Goal: Transaction & Acquisition: Purchase product/service

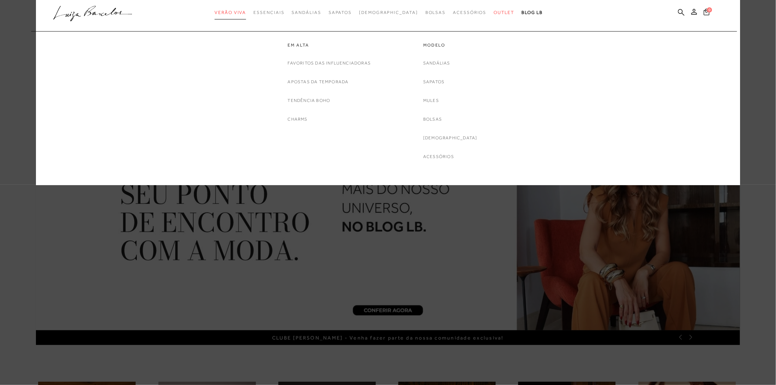
click at [241, 15] on link "Verão Viva" at bounding box center [230, 13] width 32 height 14
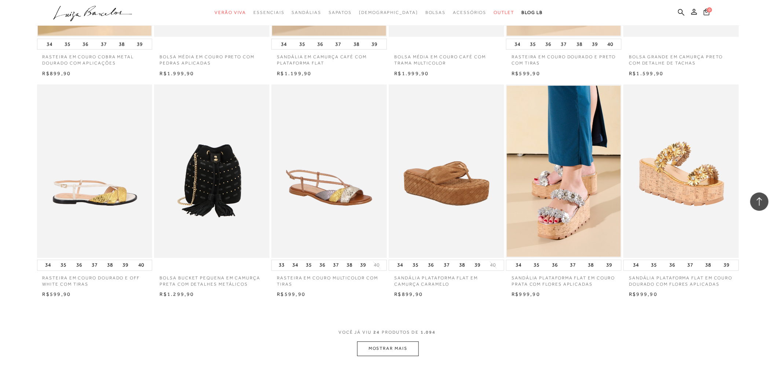
scroll to position [651, 0]
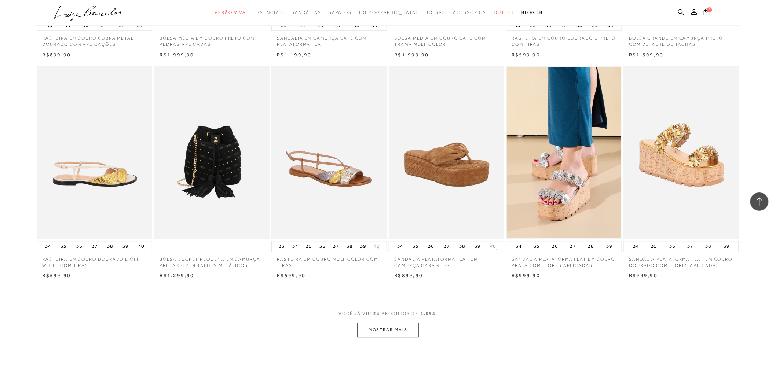
click at [421, 334] on div "VOCÊ JÁ VIU 24 PRODUTOS DE 1.094 MOSTRAR MAIS" at bounding box center [388, 322] width 704 height 27
click at [400, 327] on button "MOSTRAR MAIS" at bounding box center [388, 330] width 62 height 14
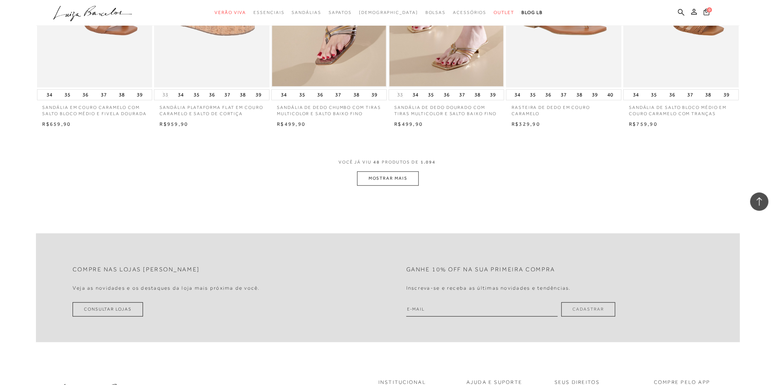
scroll to position [1710, 0]
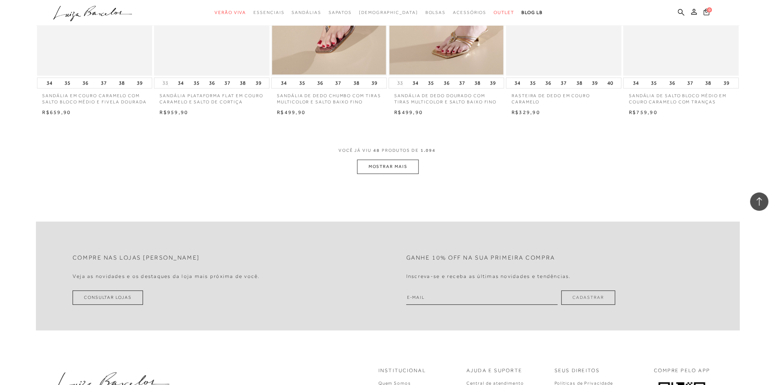
click at [372, 167] on button "MOSTRAR MAIS" at bounding box center [388, 167] width 62 height 14
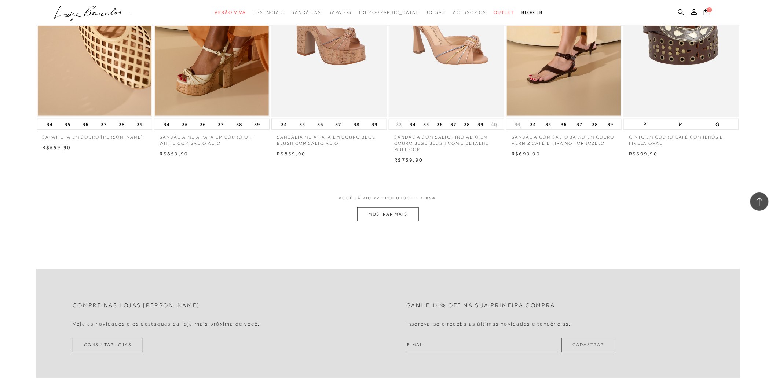
scroll to position [2566, 0]
click at [364, 213] on button "MOSTRAR MAIS" at bounding box center [388, 213] width 62 height 14
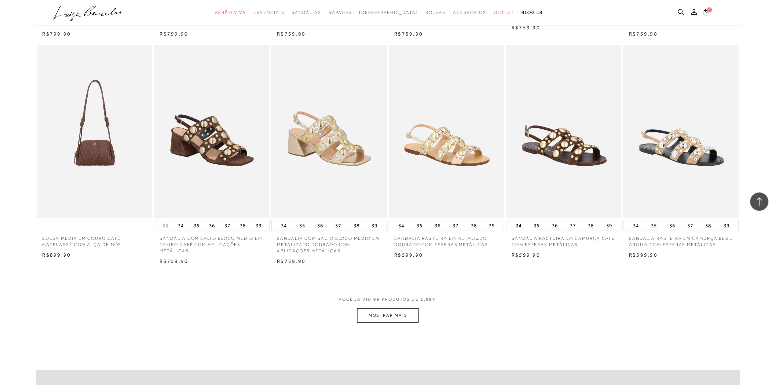
scroll to position [3380, 0]
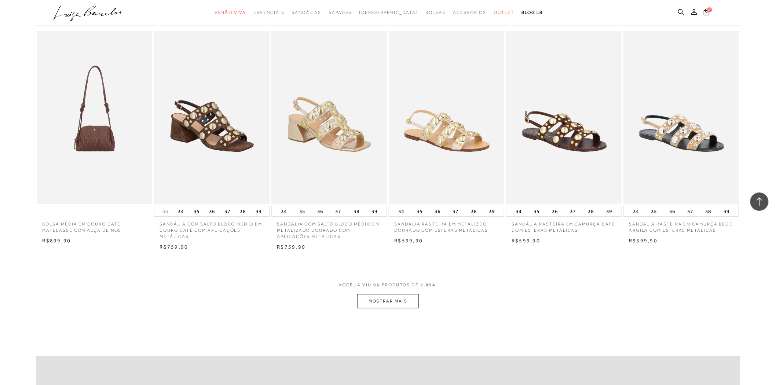
click at [406, 308] on button "MOSTRAR MAIS" at bounding box center [388, 301] width 62 height 14
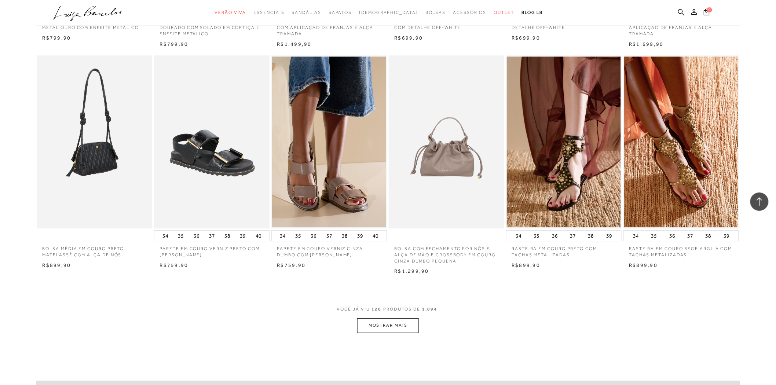
scroll to position [4276, 0]
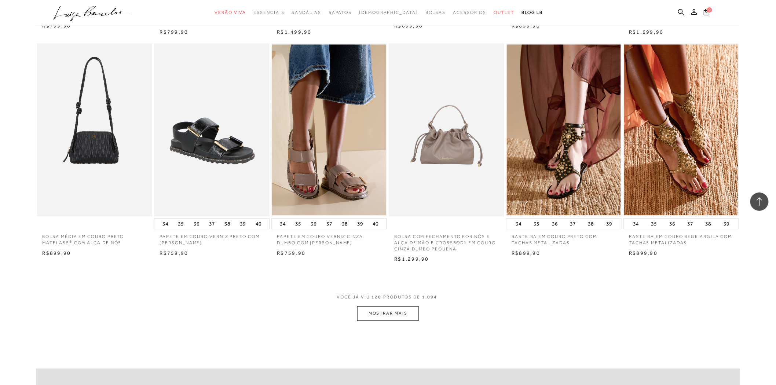
click at [378, 318] on button "MOSTRAR MAIS" at bounding box center [388, 313] width 62 height 14
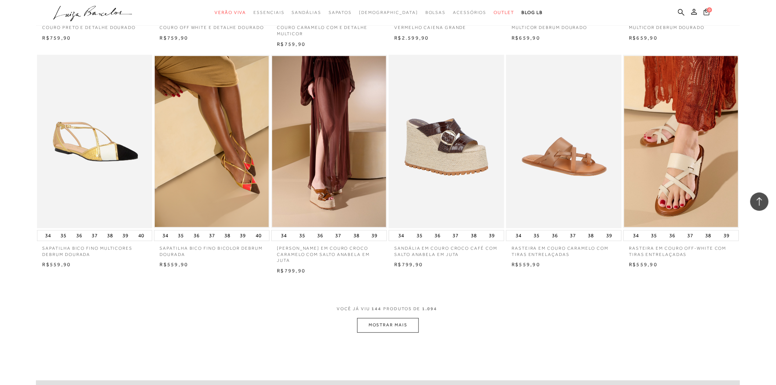
scroll to position [5213, 0]
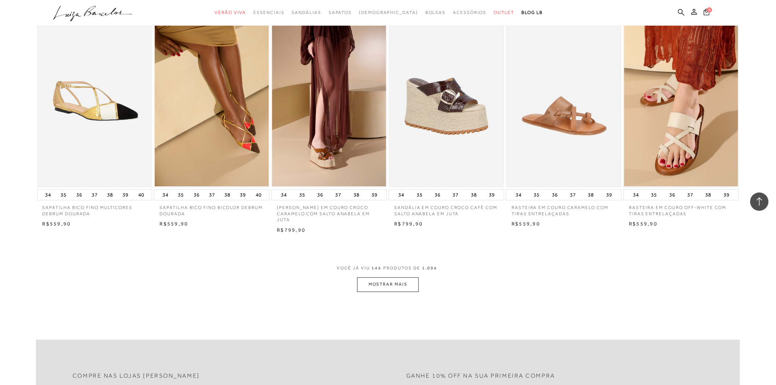
click at [365, 287] on button "MOSTRAR MAIS" at bounding box center [388, 284] width 62 height 14
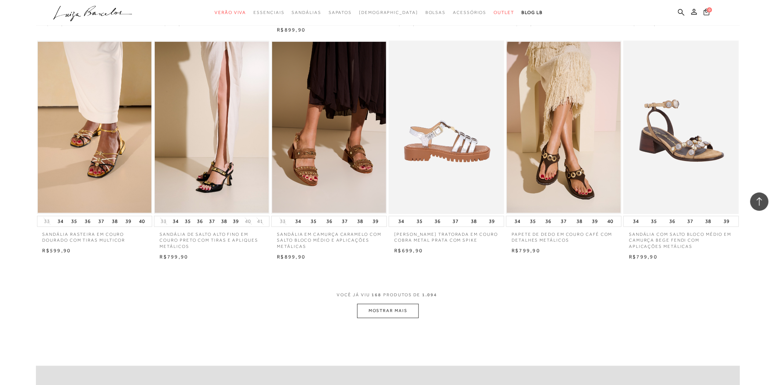
scroll to position [6108, 0]
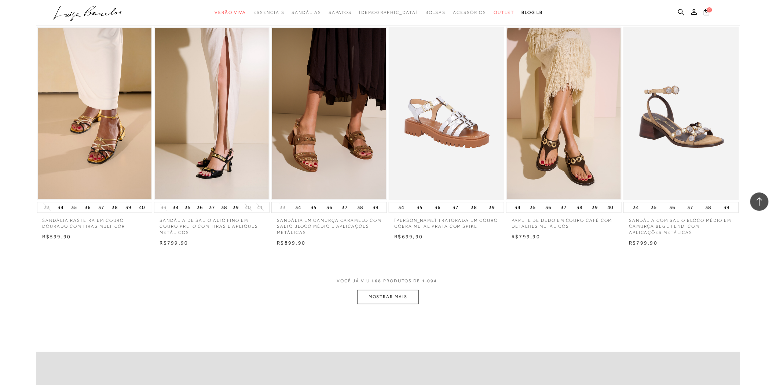
click at [374, 304] on button "MOSTRAR MAIS" at bounding box center [388, 297] width 62 height 14
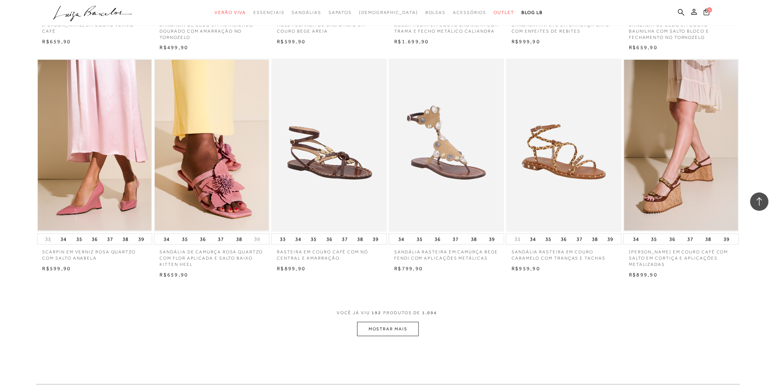
scroll to position [7004, 0]
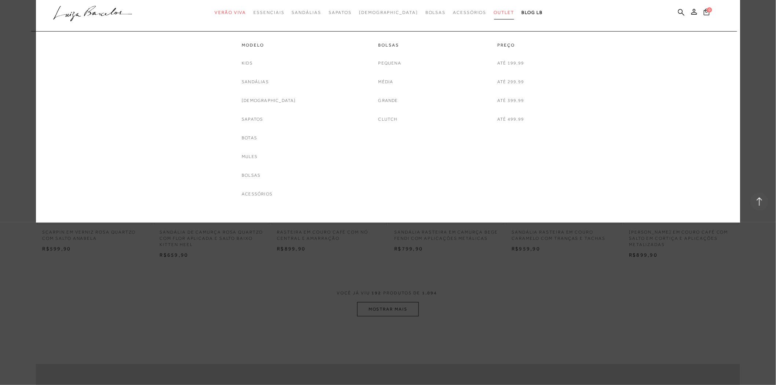
click at [494, 13] on span "Outlet" at bounding box center [504, 12] width 21 height 5
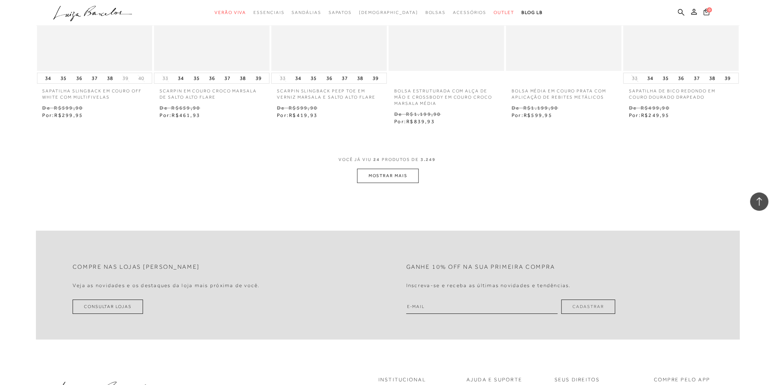
scroll to position [855, 0]
click at [380, 175] on button "MOSTRAR MAIS" at bounding box center [388, 175] width 62 height 14
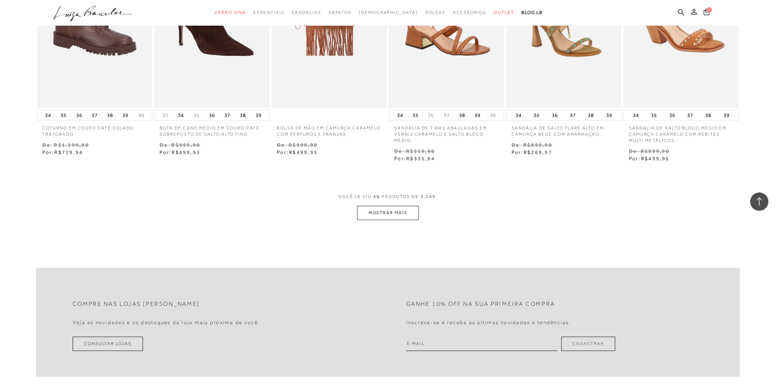
scroll to position [1751, 0]
click at [367, 218] on button "MOSTRAR MAIS" at bounding box center [388, 212] width 62 height 14
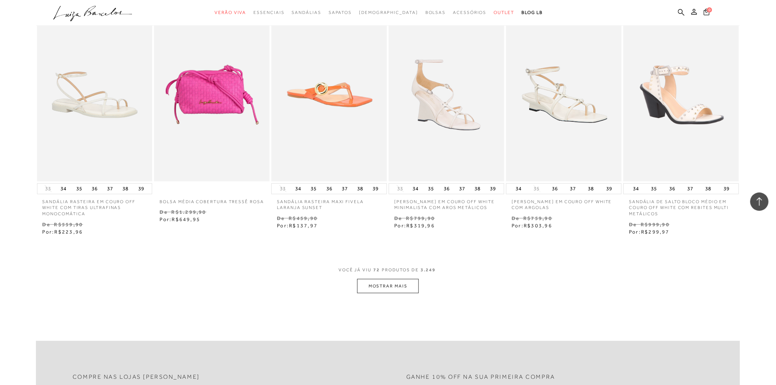
scroll to position [2647, 0]
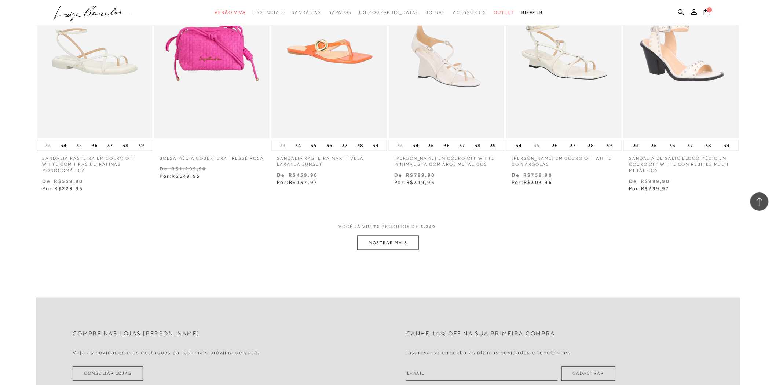
click at [410, 243] on button "MOSTRAR MAIS" at bounding box center [388, 243] width 62 height 14
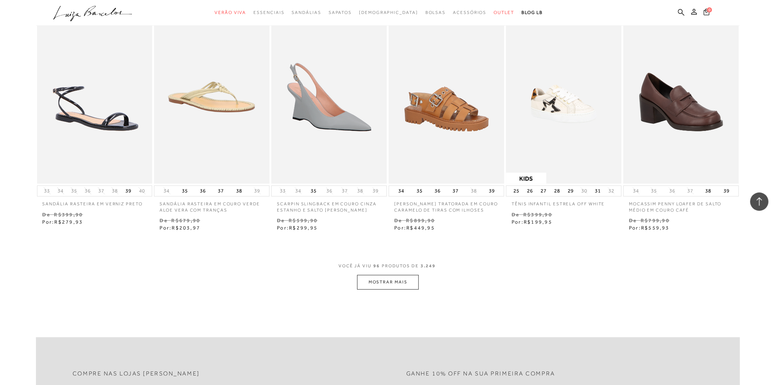
scroll to position [3543, 0]
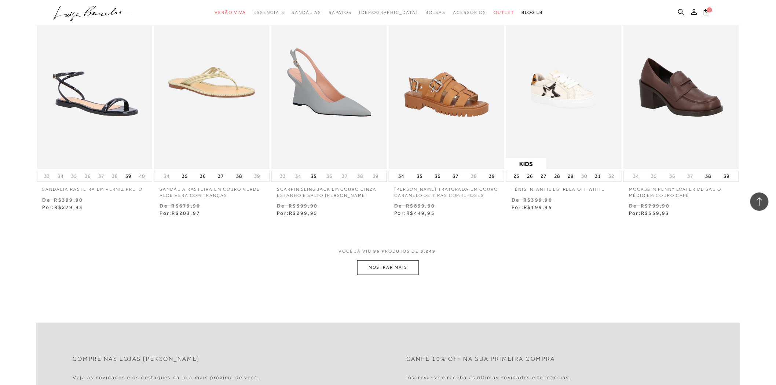
click at [386, 268] on button "MOSTRAR MAIS" at bounding box center [388, 267] width 62 height 14
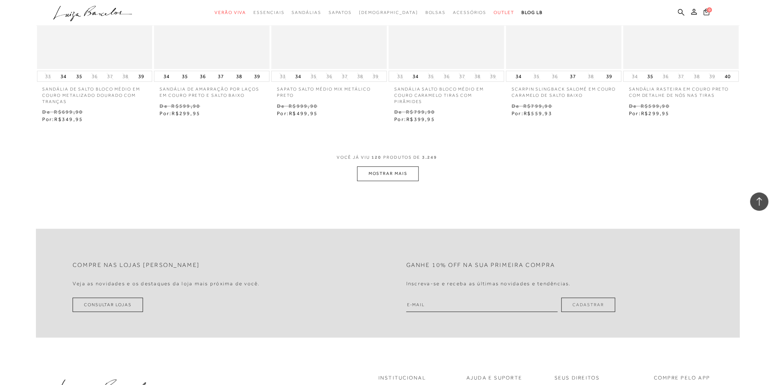
scroll to position [4602, 0]
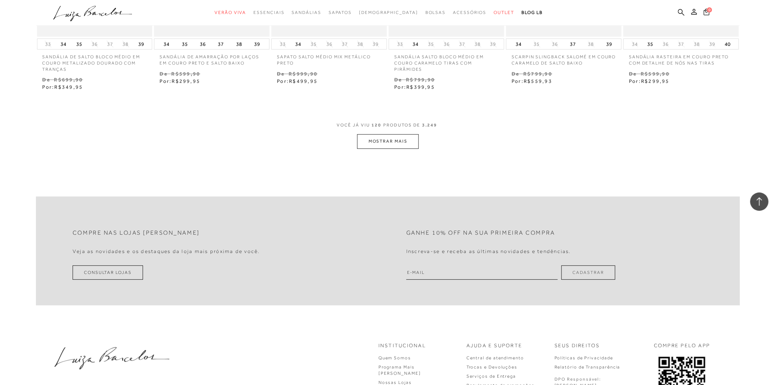
click at [361, 148] on button "MOSTRAR MAIS" at bounding box center [388, 141] width 62 height 14
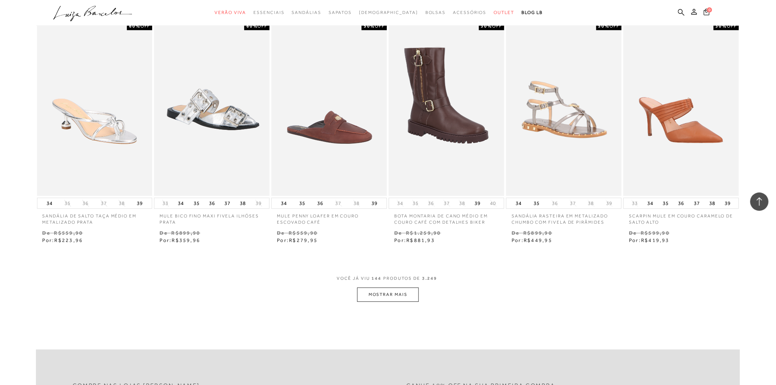
scroll to position [5416, 0]
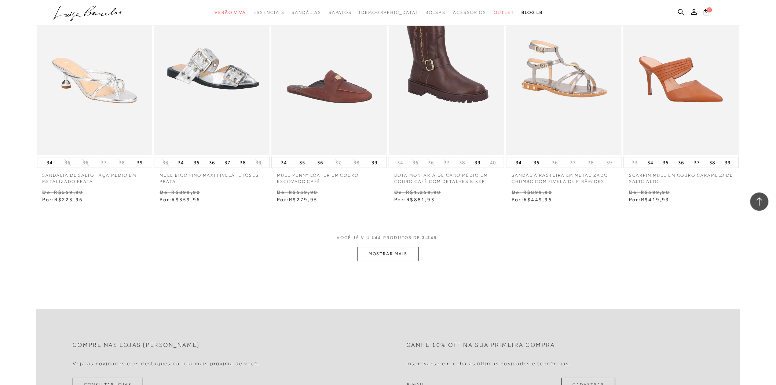
click at [380, 261] on button "MOSTRAR MAIS" at bounding box center [388, 254] width 62 height 14
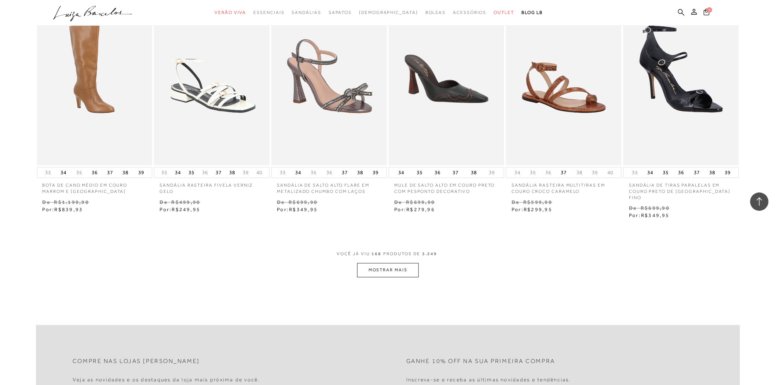
scroll to position [6353, 0]
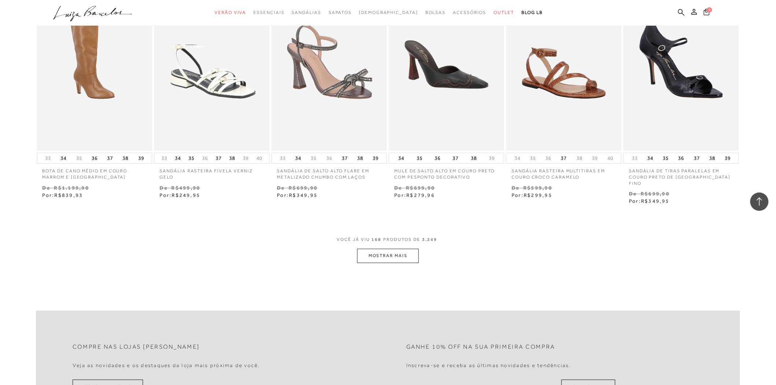
click at [372, 254] on button "MOSTRAR MAIS" at bounding box center [388, 256] width 62 height 14
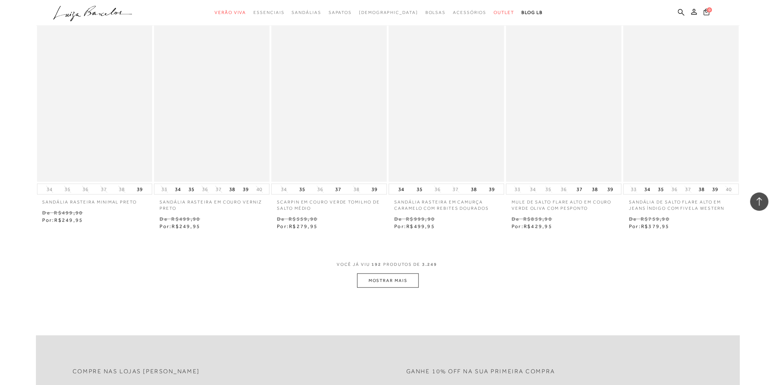
scroll to position [7289, 0]
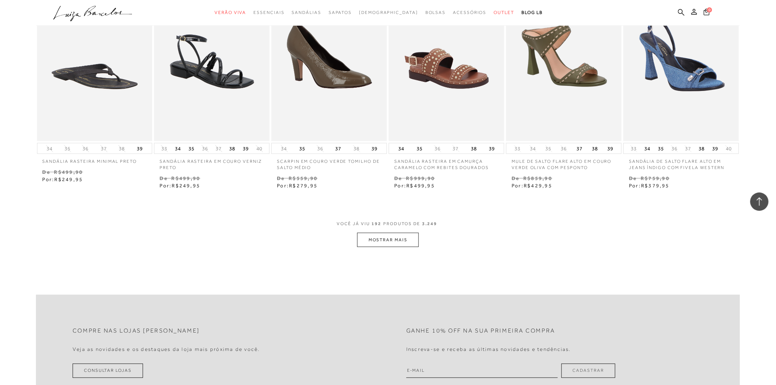
click at [387, 233] on button "MOSTRAR MAIS" at bounding box center [388, 240] width 62 height 14
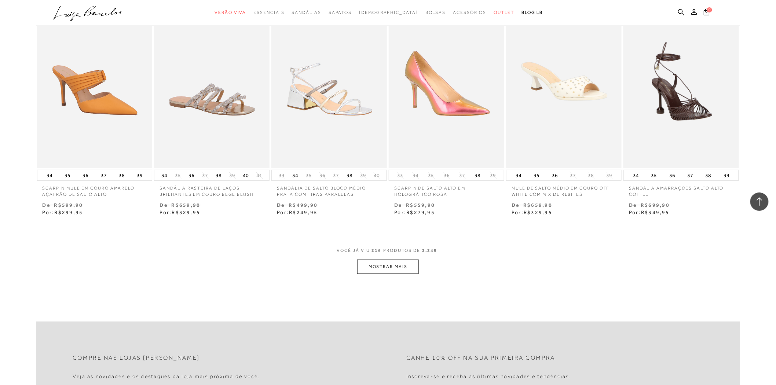
scroll to position [8226, 0]
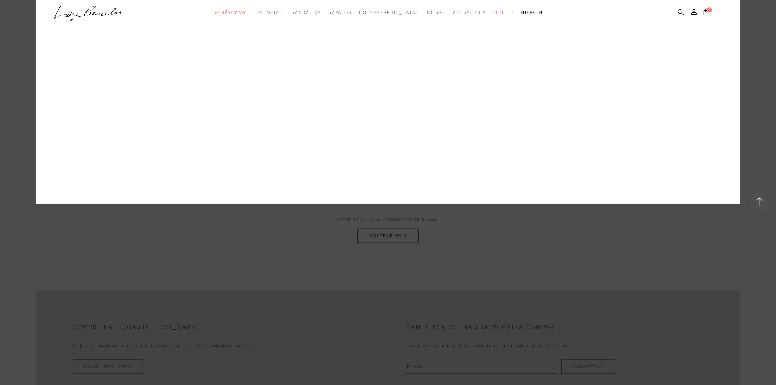
click at [0, 0] on link "Papete" at bounding box center [0, 0] width 0 height 0
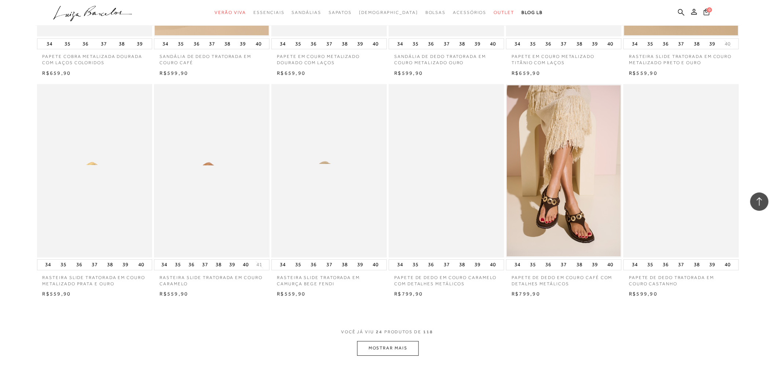
scroll to position [733, 0]
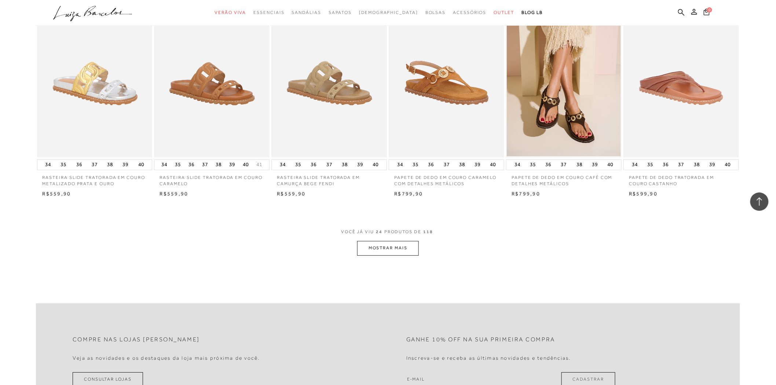
click at [382, 248] on button "MOSTRAR MAIS" at bounding box center [388, 248] width 62 height 14
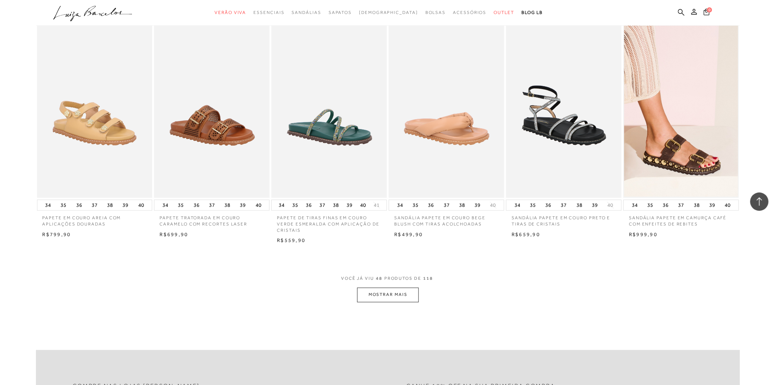
scroll to position [1629, 0]
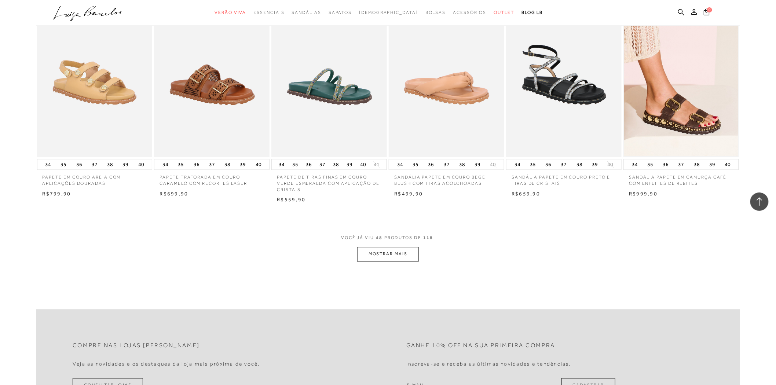
click at [377, 254] on button "MOSTRAR MAIS" at bounding box center [388, 254] width 62 height 14
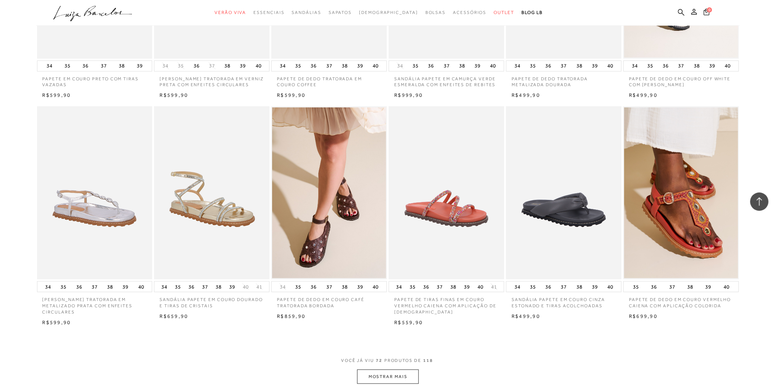
scroll to position [2443, 0]
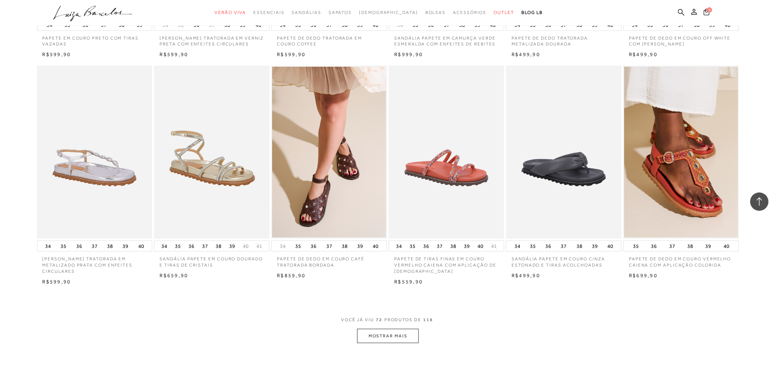
click at [395, 341] on button "MOSTRAR MAIS" at bounding box center [388, 336] width 62 height 14
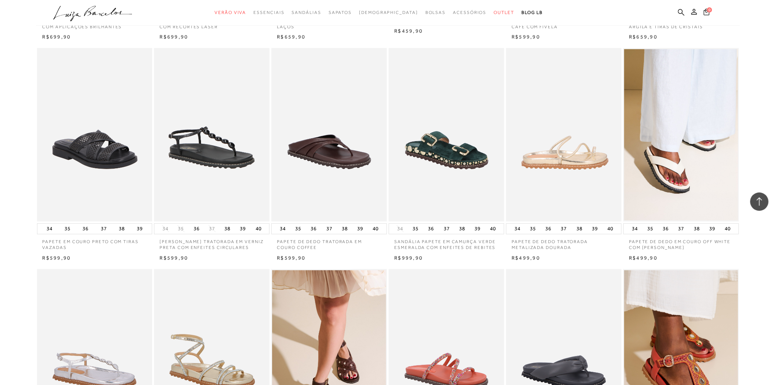
scroll to position [2199, 0]
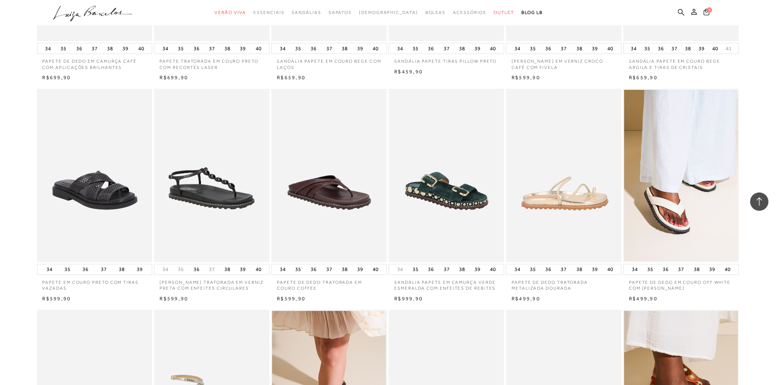
click at [562, 170] on img at bounding box center [564, 175] width 115 height 173
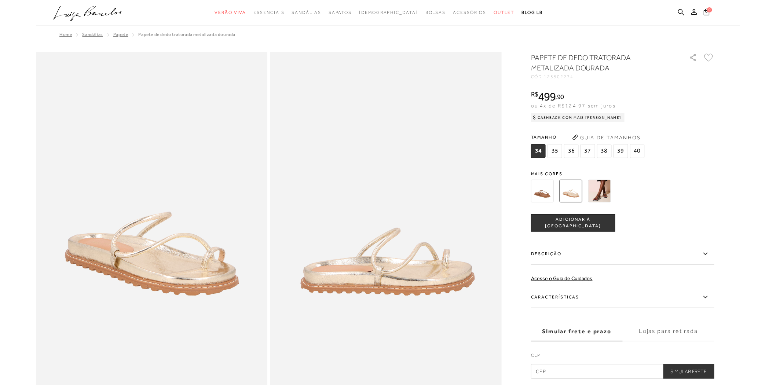
click at [599, 191] on img at bounding box center [599, 191] width 23 height 23
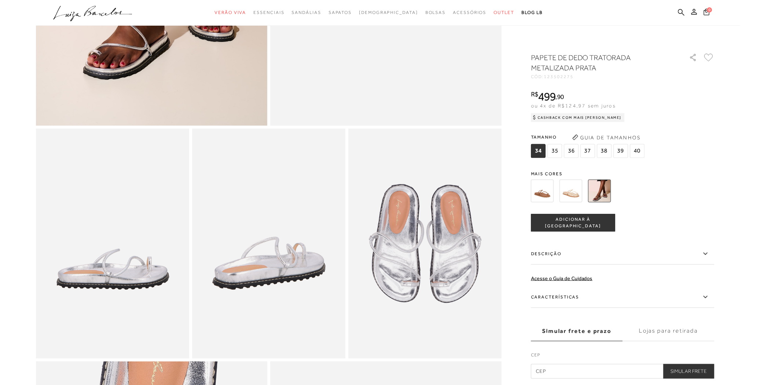
scroll to position [203, 0]
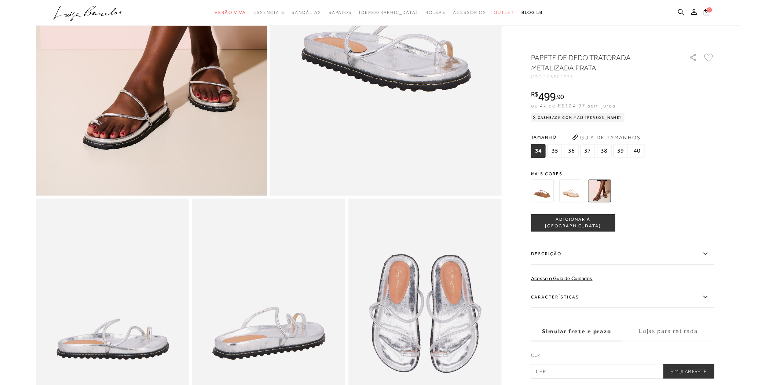
click at [638, 154] on span "40" at bounding box center [637, 151] width 15 height 14
click at [569, 189] on img at bounding box center [570, 191] width 23 height 23
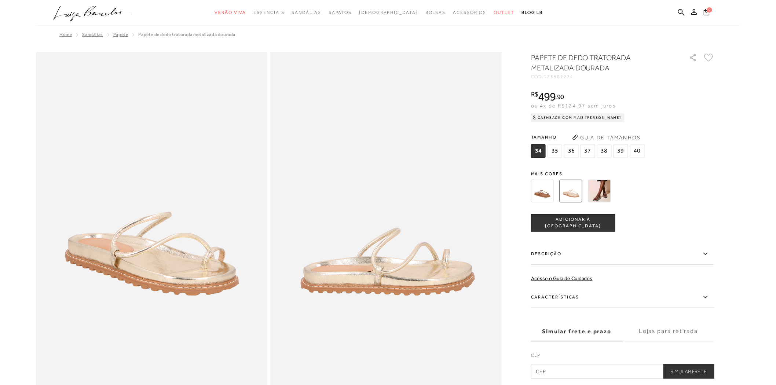
click at [636, 155] on span "40" at bounding box center [637, 151] width 15 height 14
click at [579, 219] on span "ADICIONAR À [GEOGRAPHIC_DATA]" at bounding box center [573, 222] width 84 height 13
